Goal: Task Accomplishment & Management: Use online tool/utility

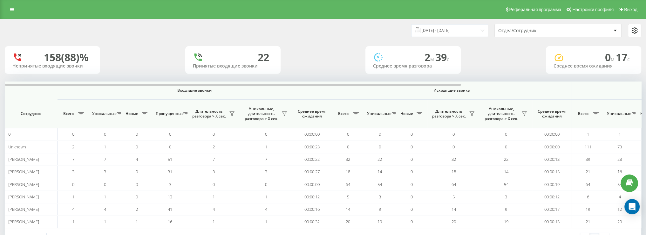
click at [527, 33] on div "Отдел/Сотрудник" at bounding box center [558, 30] width 127 height 13
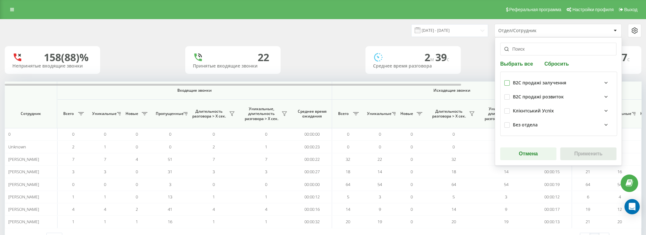
click at [506, 80] on label at bounding box center [507, 80] width 5 height 0
checkbox input "true"
click at [585, 149] on button "Применить" at bounding box center [589, 153] width 56 height 13
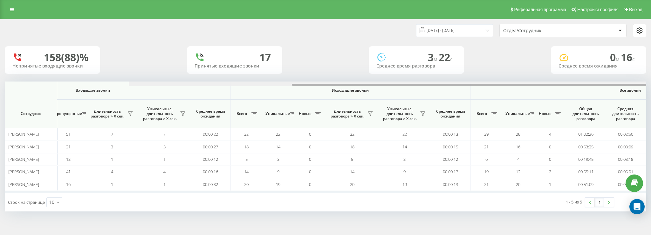
scroll to position [0, 245]
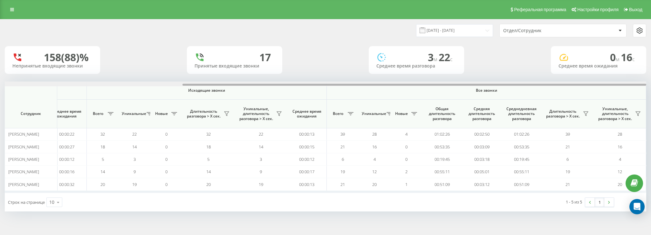
drag, startPoint x: 298, startPoint y: 84, endPoint x: 637, endPoint y: 84, distance: 338.7
click at [637, 84] on div at bounding box center [415, 85] width 464 height 2
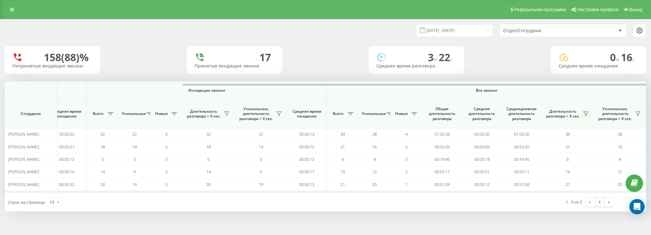
click at [586, 114] on icon at bounding box center [586, 114] width 4 height 4
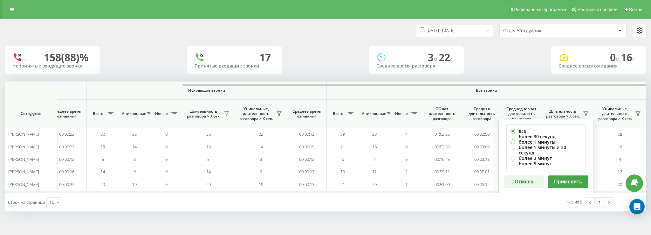
click at [544, 140] on label "более 1 минуты" at bounding box center [546, 141] width 71 height 5
radio input "true"
click at [566, 178] on button "Применить" at bounding box center [568, 181] width 40 height 13
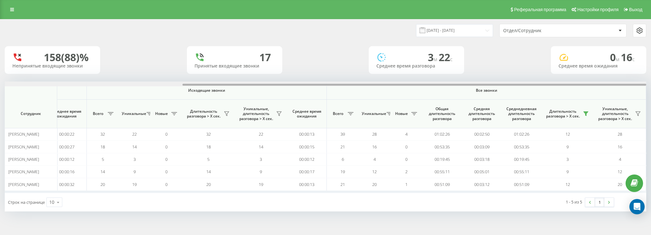
drag, startPoint x: 438, startPoint y: 83, endPoint x: 651, endPoint y: 84, distance: 212.7
click at [646, 84] on div "[DATE] - [DATE] Отдел/Сотрудник 158 (88)% Непринятые входящие звонки 17 Приняты…" at bounding box center [325, 121] width 651 height 205
